Goal: Transaction & Acquisition: Download file/media

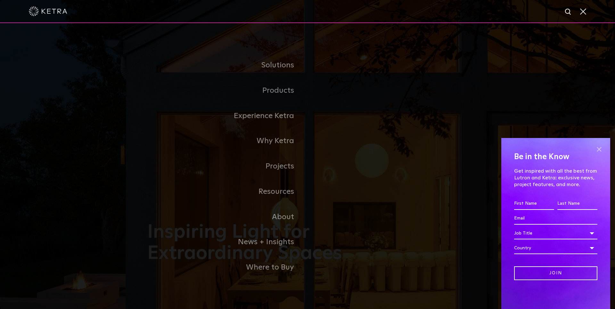
click at [598, 147] on span at bounding box center [600, 149] width 10 height 10
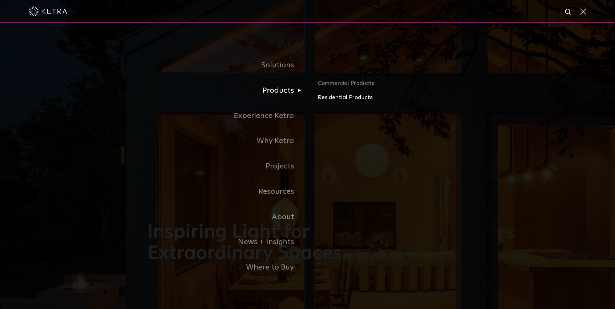
click at [342, 96] on link "Residential Products" at bounding box center [393, 97] width 150 height 9
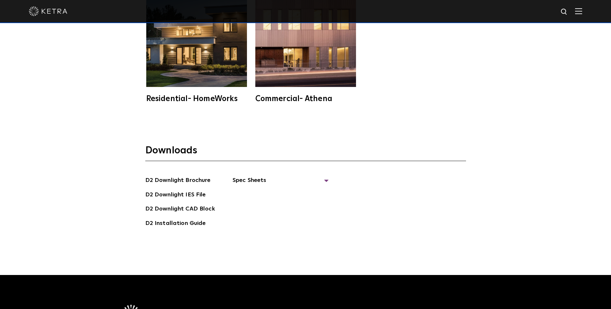
scroll to position [1795, 0]
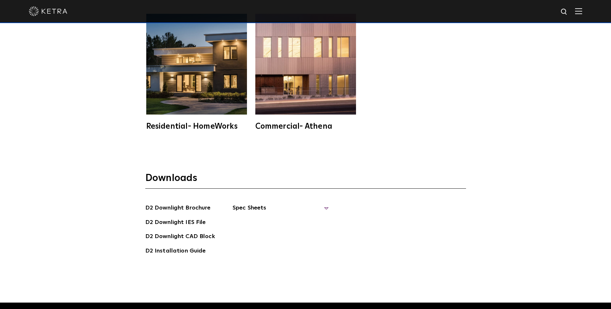
click at [324, 203] on span "Spec Sheets" at bounding box center [280, 210] width 96 height 14
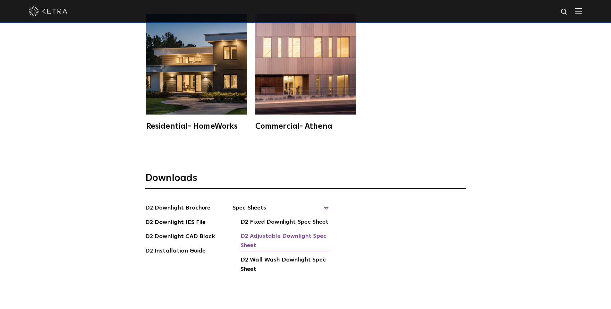
click at [291, 231] on link "D2 Adjustable Downlight Spec Sheet" at bounding box center [284, 241] width 88 height 20
